Goal: Task Accomplishment & Management: Manage account settings

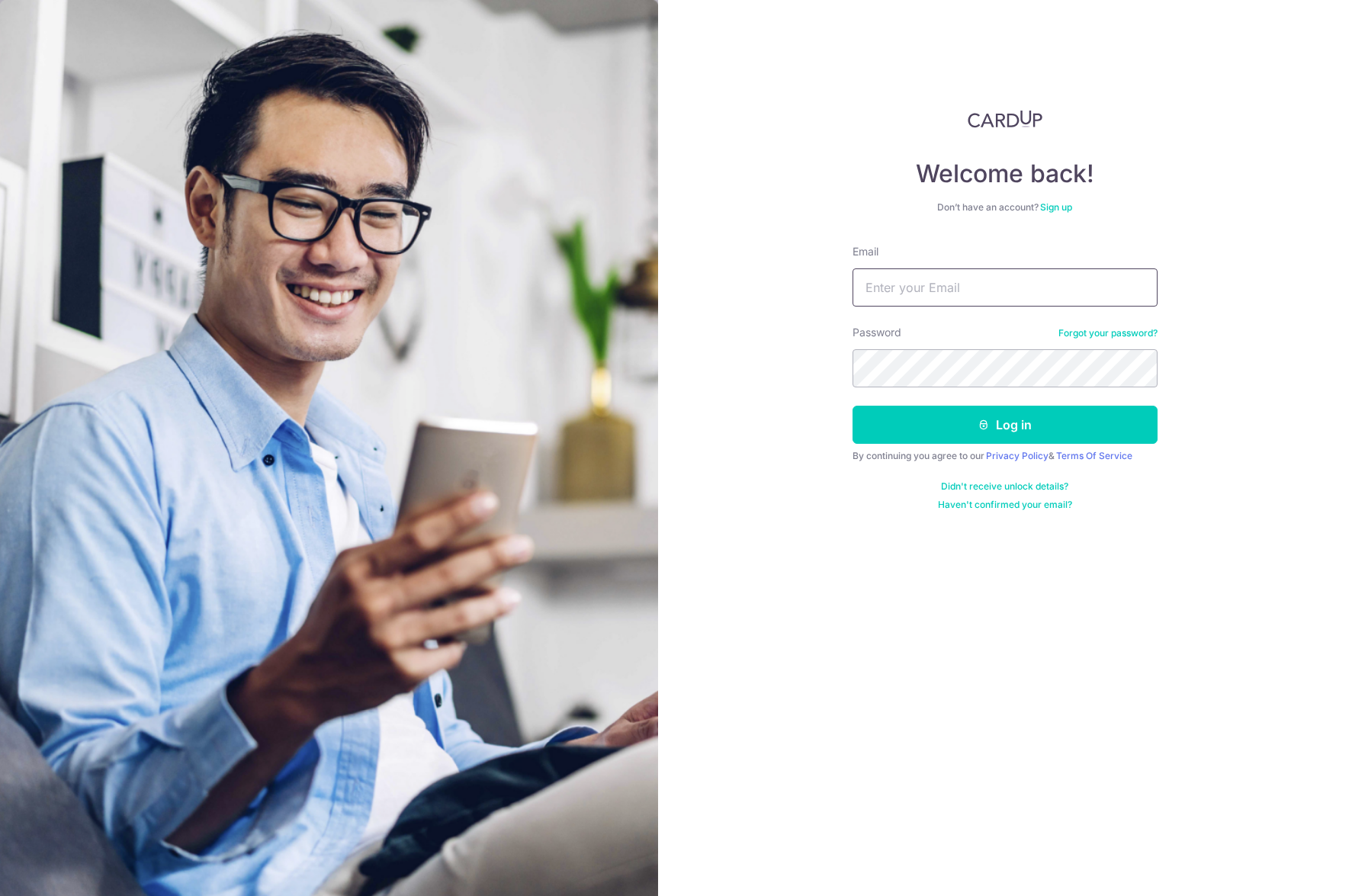
click at [1020, 298] on input "Email" at bounding box center [1005, 287] width 305 height 38
type input "ericksk@gmail.com"
click at [1014, 426] on button "Log in" at bounding box center [1005, 424] width 305 height 38
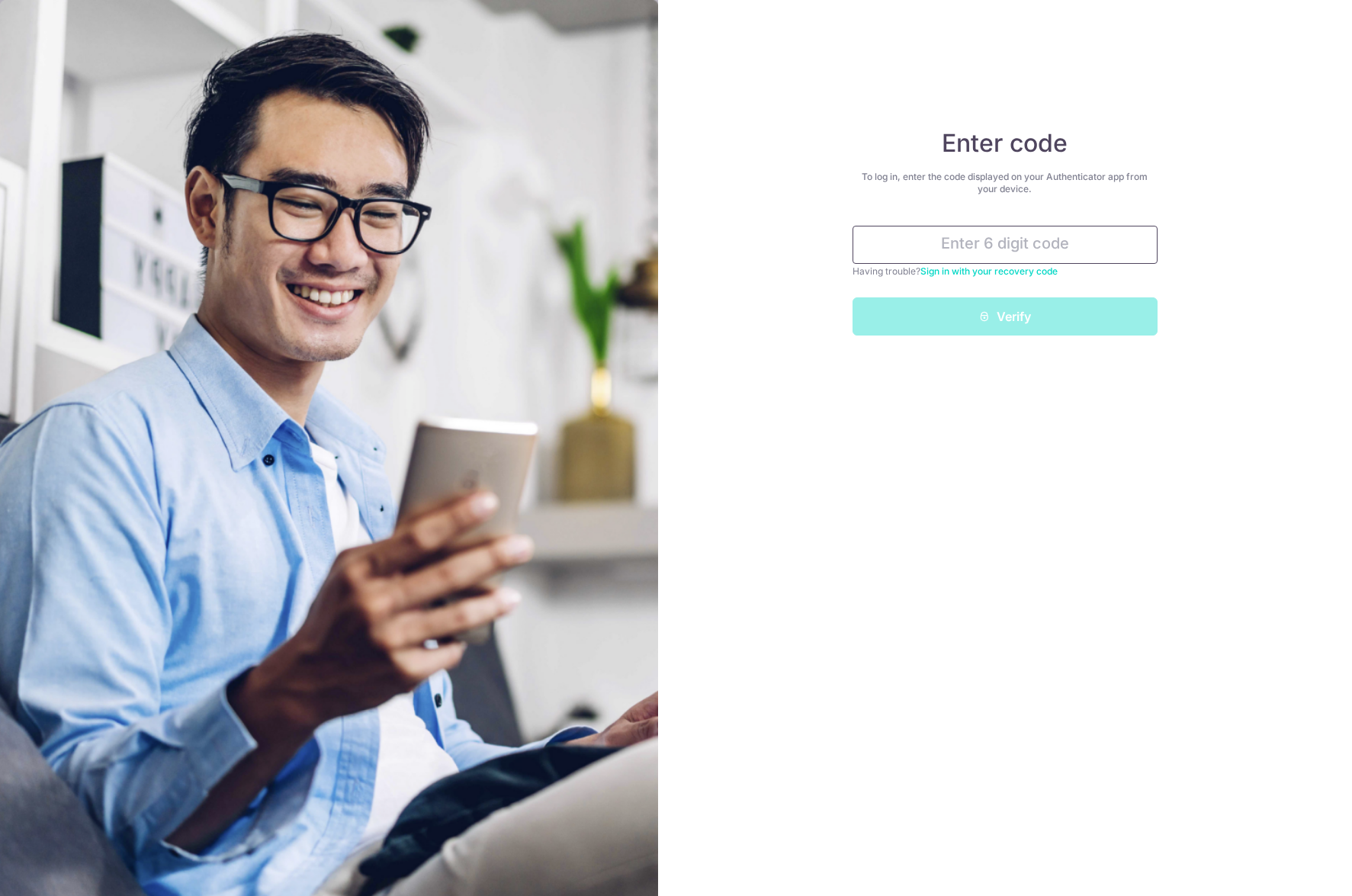
click at [1023, 242] on input "text" at bounding box center [1005, 244] width 305 height 38
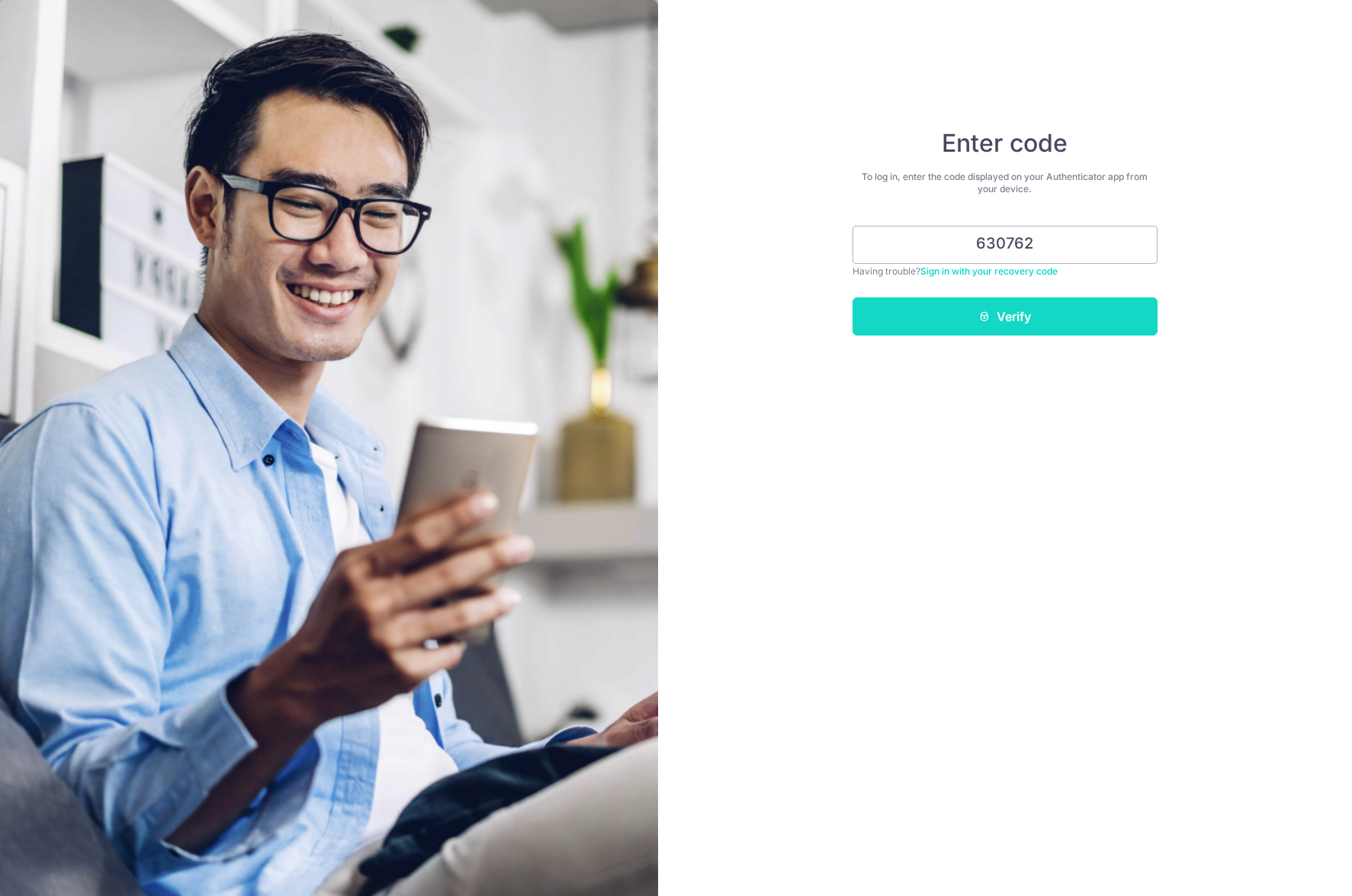
type input "630762"
click at [1078, 327] on button "Verify" at bounding box center [1005, 316] width 305 height 38
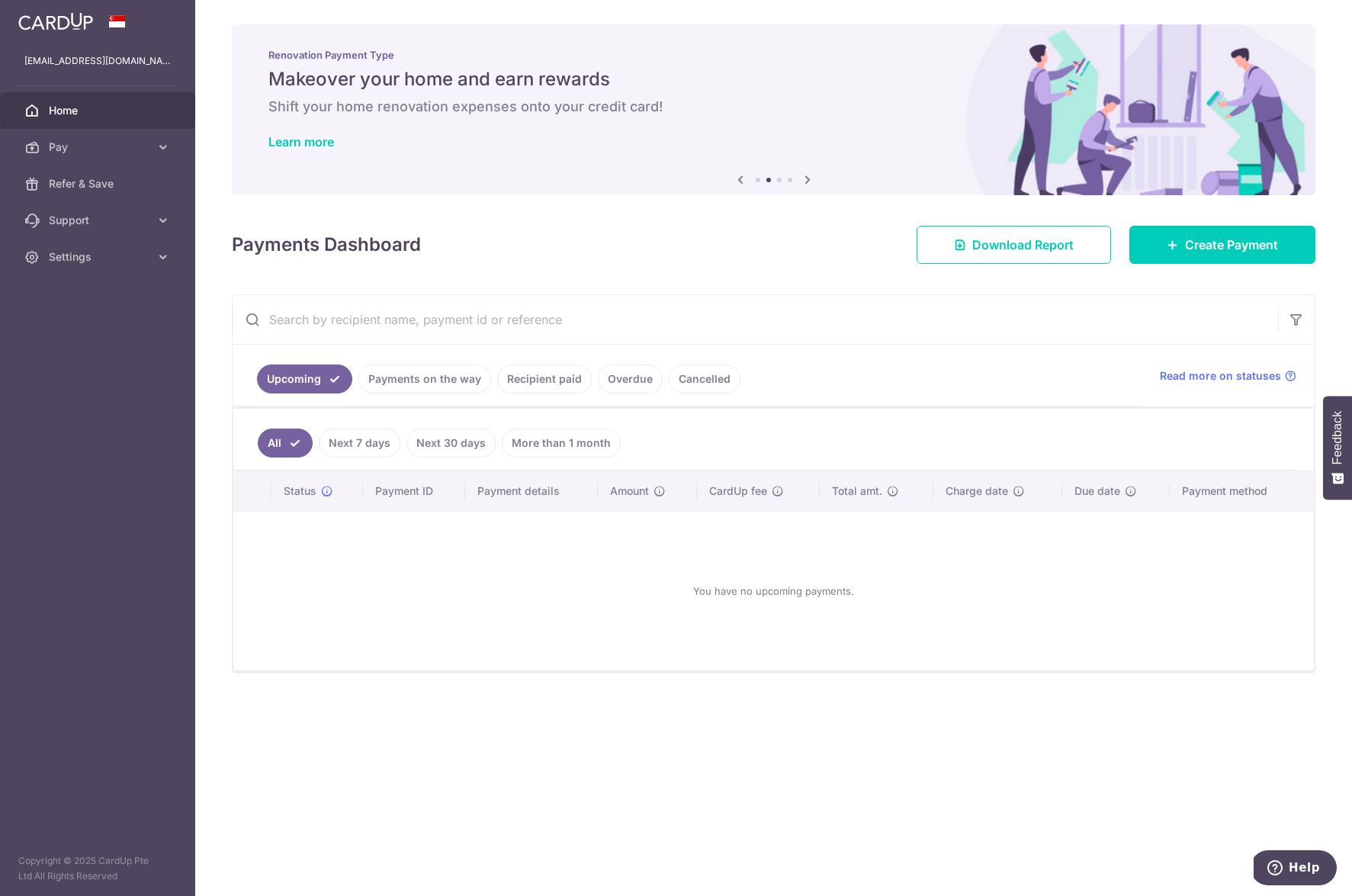
click at [845, 609] on div "You have no upcoming payments." at bounding box center [774, 590] width 1044 height 134
click at [1205, 248] on span "Create Payment" at bounding box center [1231, 244] width 93 height 19
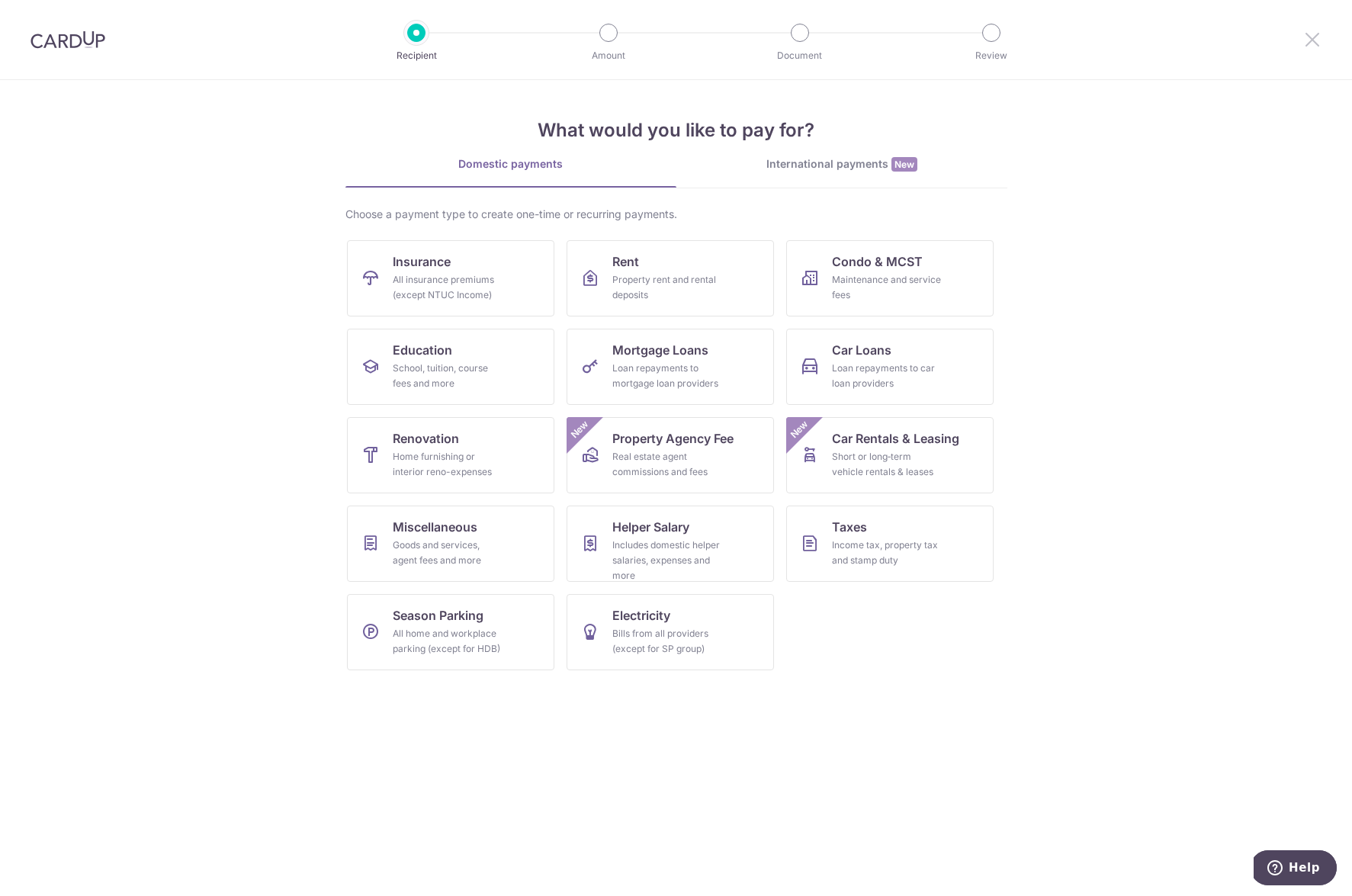
click at [1312, 41] on icon at bounding box center [1312, 40] width 19 height 19
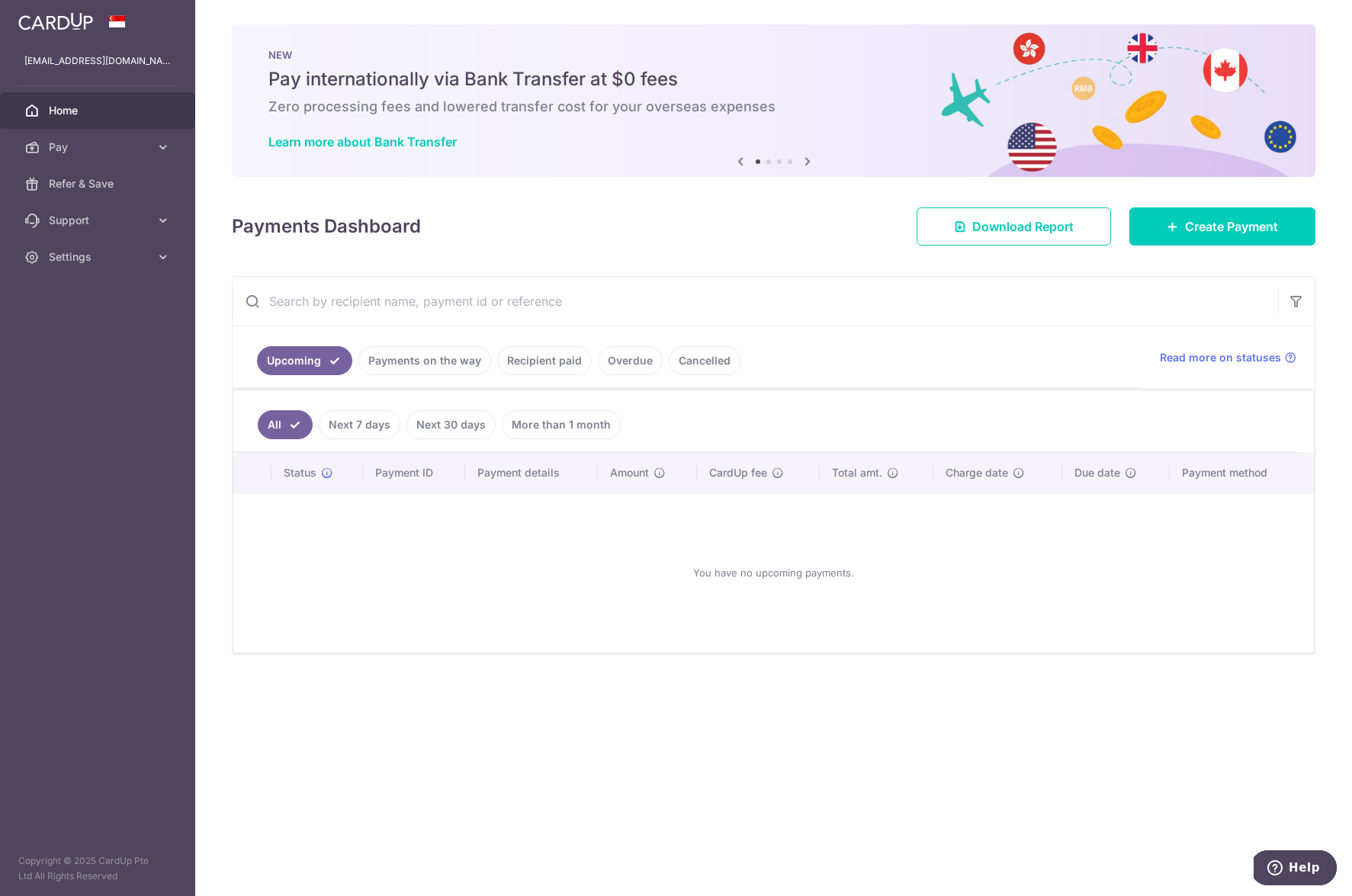
click at [367, 423] on link "Next 7 days" at bounding box center [359, 424] width 81 height 29
click at [443, 425] on link "Next 30 days" at bounding box center [451, 424] width 90 height 29
click at [545, 425] on link "More than 1 month" at bounding box center [561, 424] width 119 height 29
click at [544, 357] on link "Recipient paid" at bounding box center [544, 360] width 94 height 29
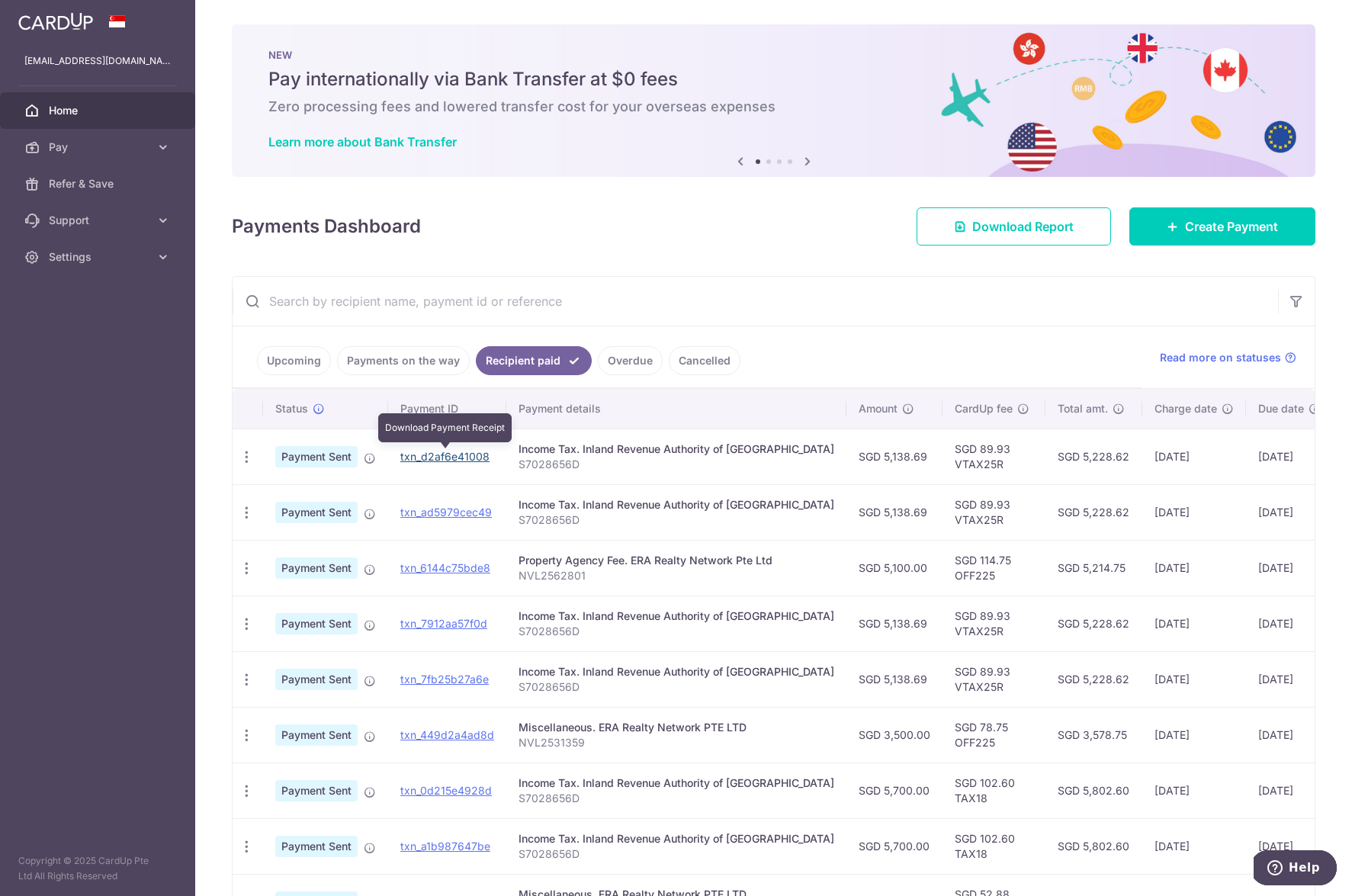
click at [439, 461] on link "txn_d2af6e41008" at bounding box center [444, 456] width 90 height 13
click at [557, 459] on p "S7028656D" at bounding box center [676, 464] width 315 height 15
drag, startPoint x: 617, startPoint y: 456, endPoint x: 552, endPoint y: 460, distance: 65.1
click at [552, 460] on p "S7028656D" at bounding box center [676, 464] width 315 height 15
drag, startPoint x: 950, startPoint y: 465, endPoint x: 903, endPoint y: 465, distance: 47.0
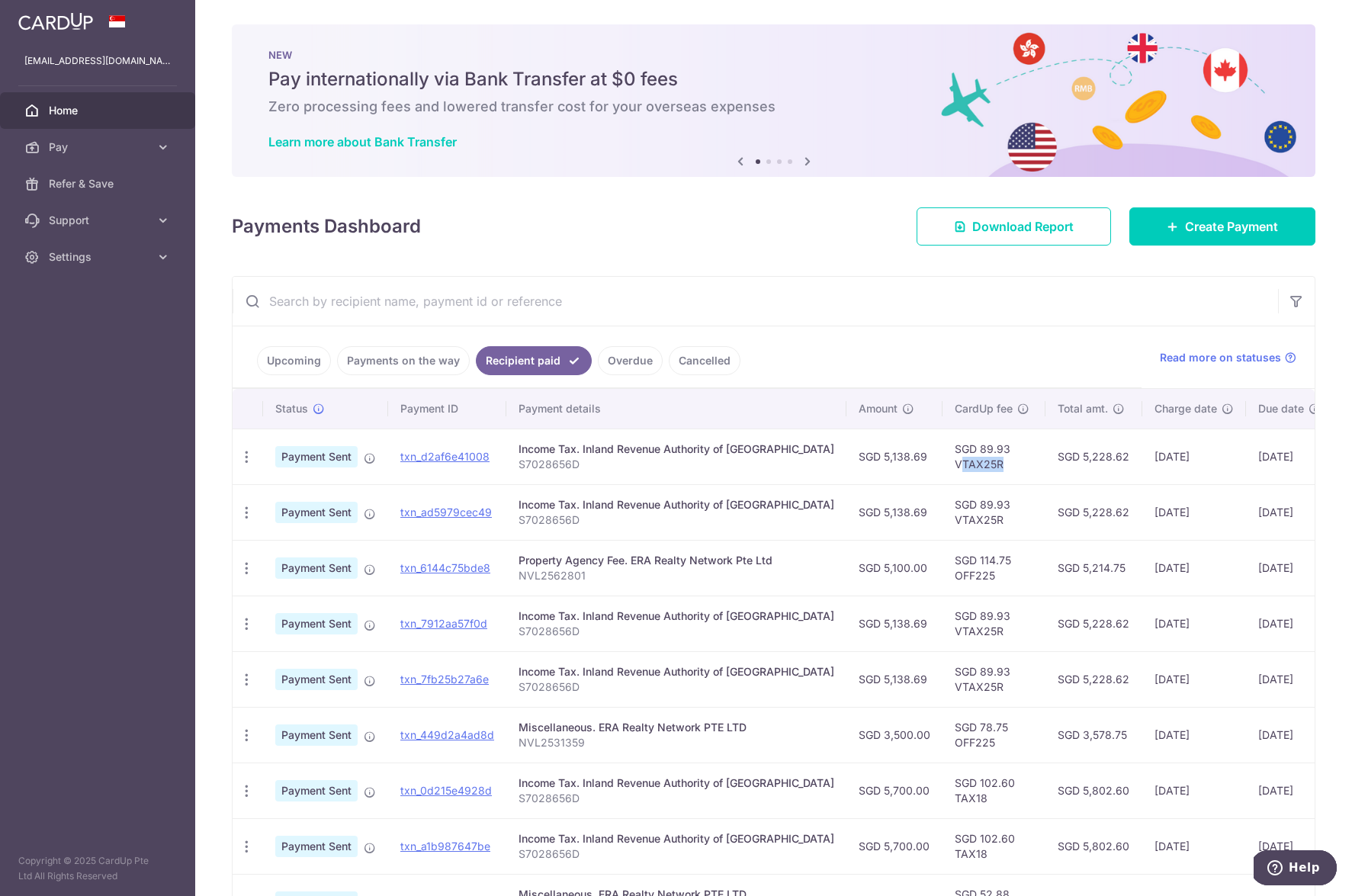
click at [942, 465] on td "SGD 89.93 VTAX25R" at bounding box center [994, 456] width 103 height 56
